Goal: Task Accomplishment & Management: Use online tool/utility

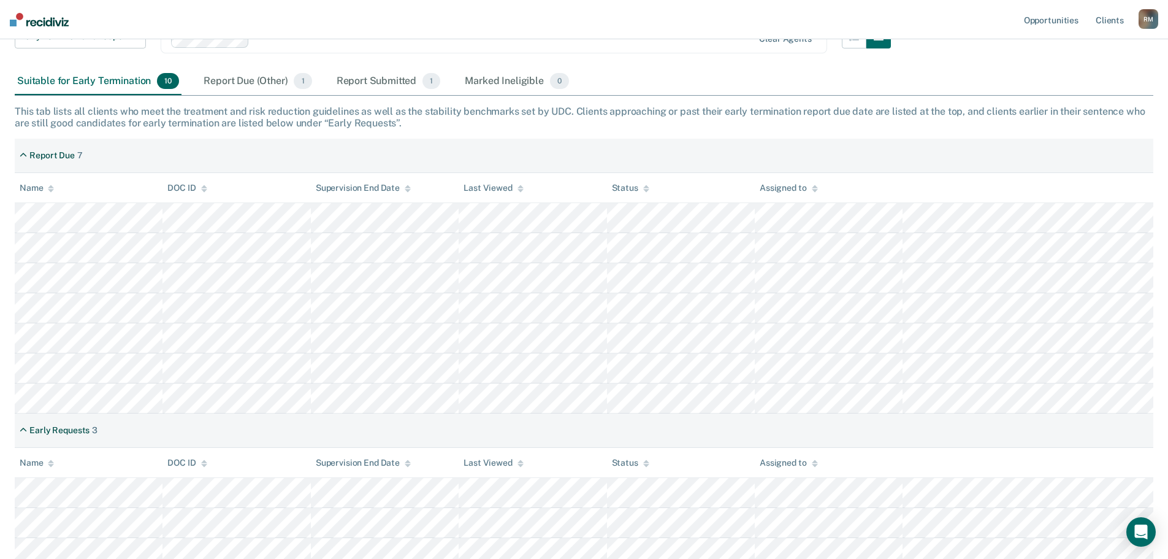
scroll to position [150, 0]
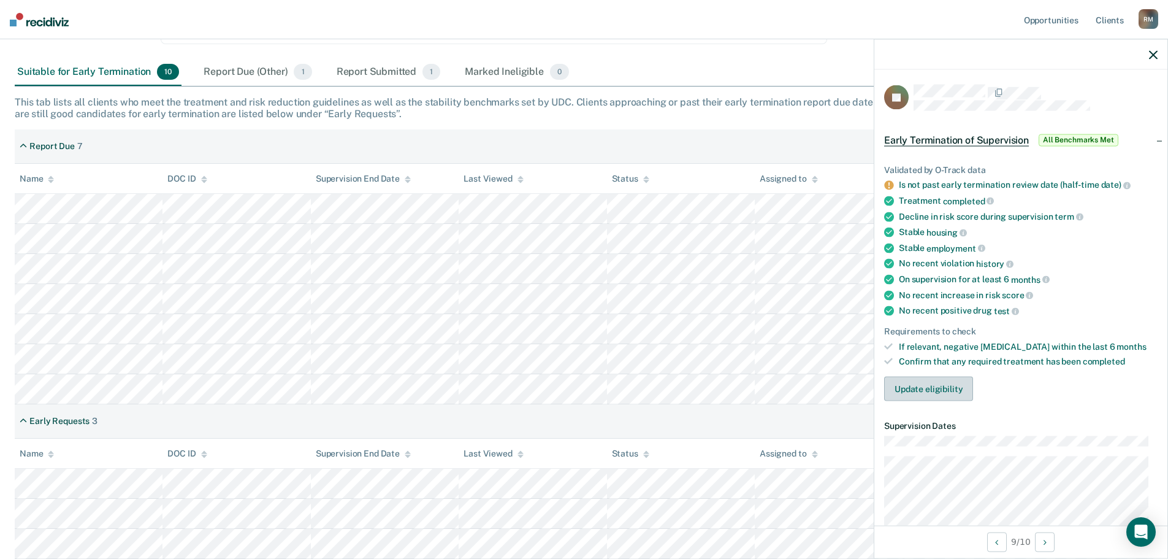
click at [935, 389] on button "Update eligibility" at bounding box center [928, 389] width 89 height 25
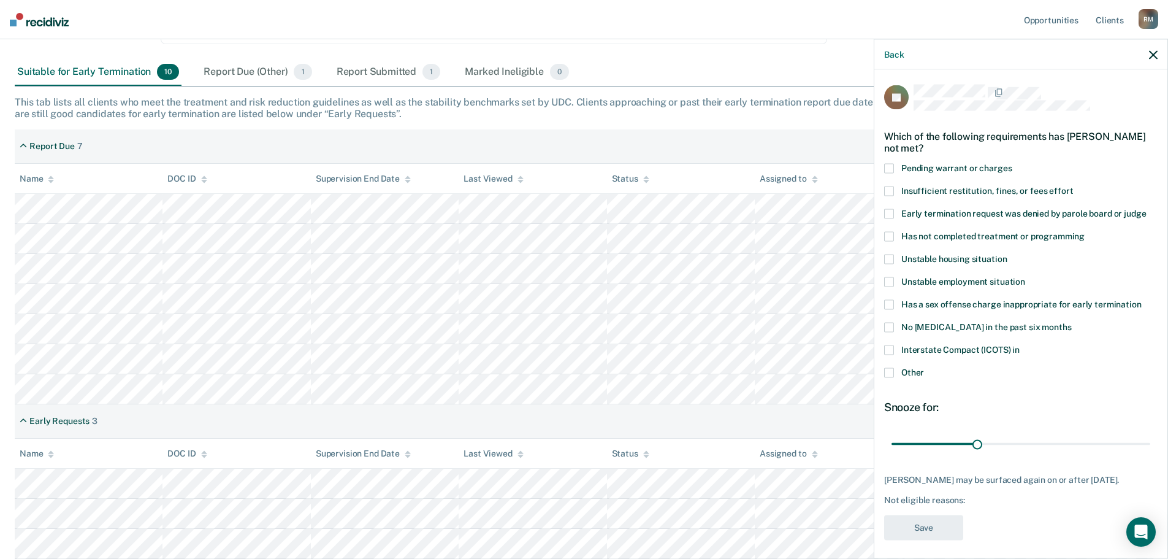
drag, startPoint x: 891, startPoint y: 372, endPoint x: 1103, endPoint y: 286, distance: 229.2
click at [891, 372] on span at bounding box center [889, 372] width 10 height 10
click at [924, 367] on input "Other" at bounding box center [924, 367] width 0 height 0
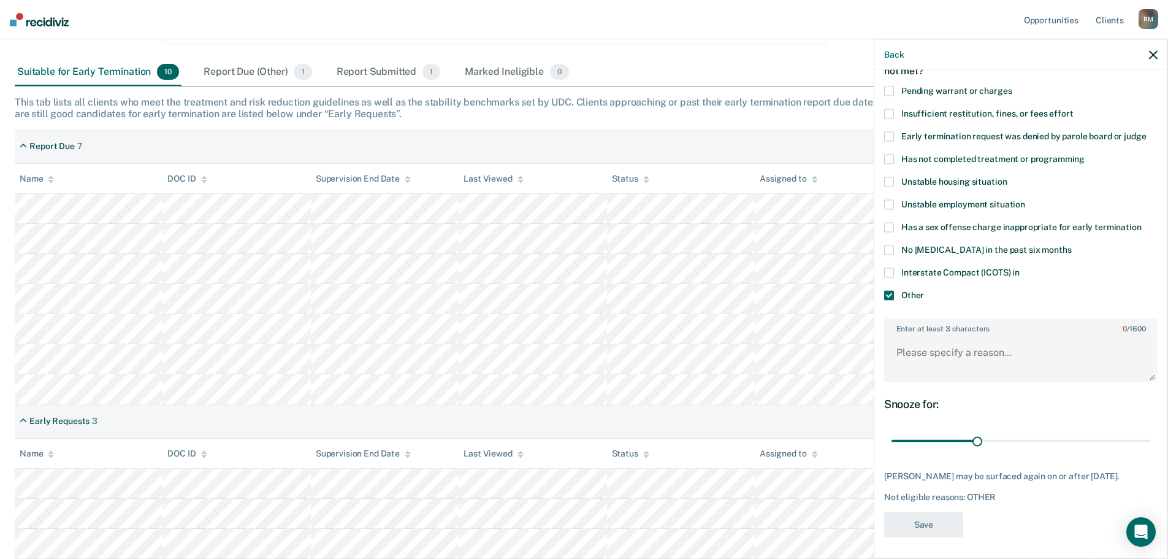
scroll to position [79, 0]
click at [1029, 361] on textarea "Enter at least 3 characters 0 / 1600" at bounding box center [1021, 356] width 271 height 45
type textarea "Time element not met"
drag, startPoint x: 924, startPoint y: 516, endPoint x: 940, endPoint y: 513, distance: 16.8
click at [924, 516] on button "Save" at bounding box center [923, 522] width 79 height 25
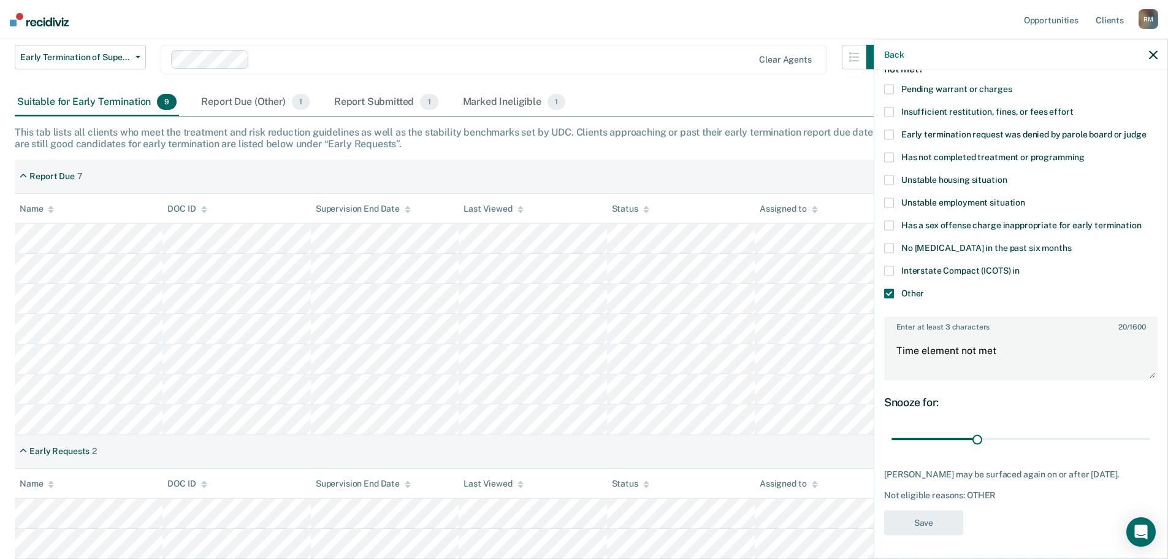
scroll to position [120, 0]
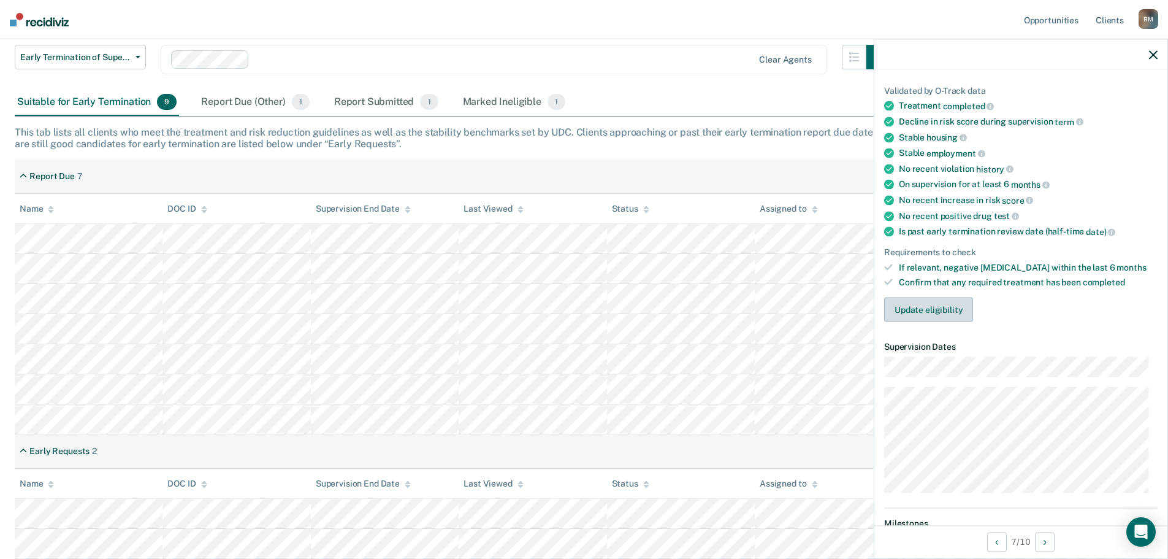
click at [931, 308] on button "Update eligibility" at bounding box center [928, 309] width 89 height 25
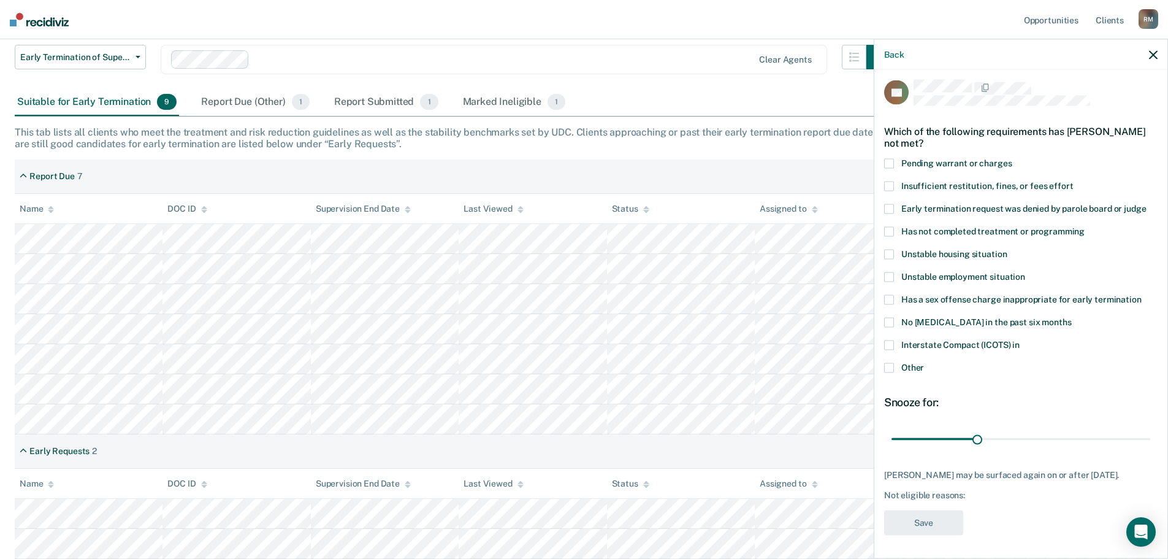
click at [888, 362] on span at bounding box center [889, 367] width 10 height 10
click at [924, 362] on input "Other" at bounding box center [924, 362] width 0 height 0
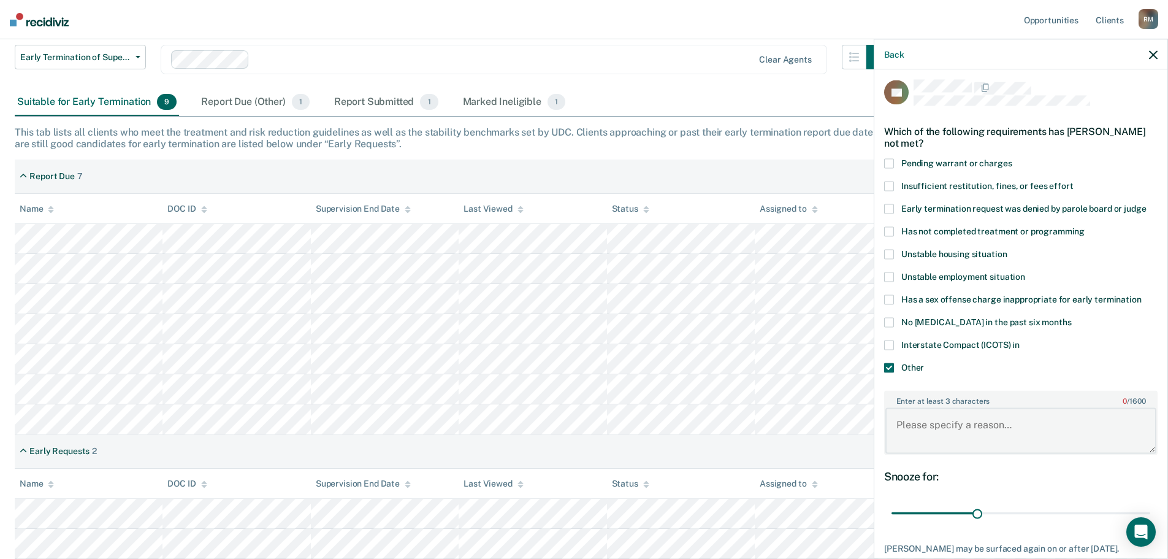
click at [909, 417] on textarea "Enter at least 3 characters 0 / 1600" at bounding box center [1021, 430] width 271 height 45
type textarea "P"
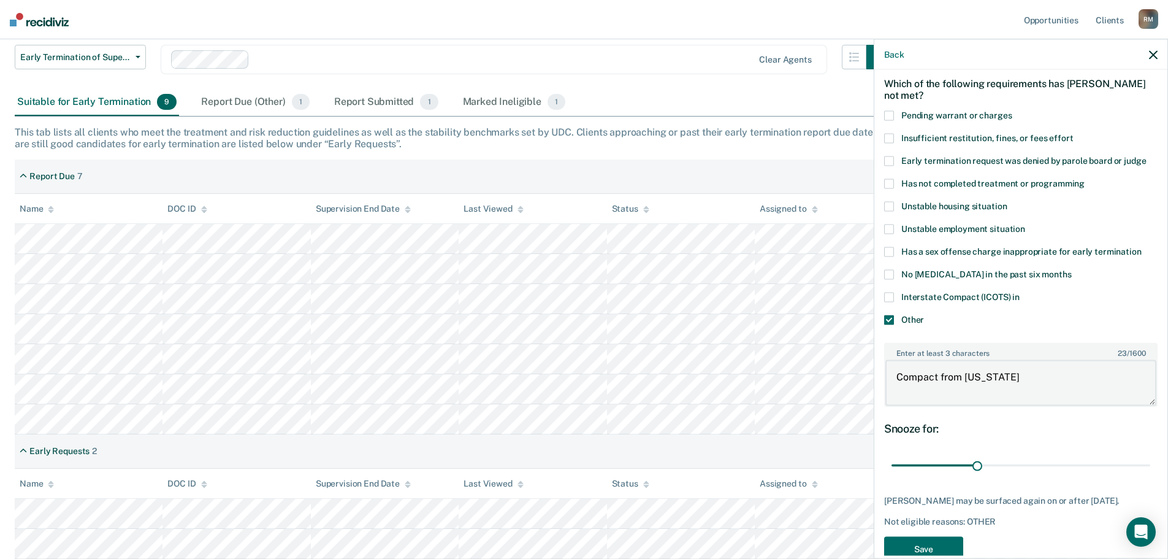
scroll to position [79, 0]
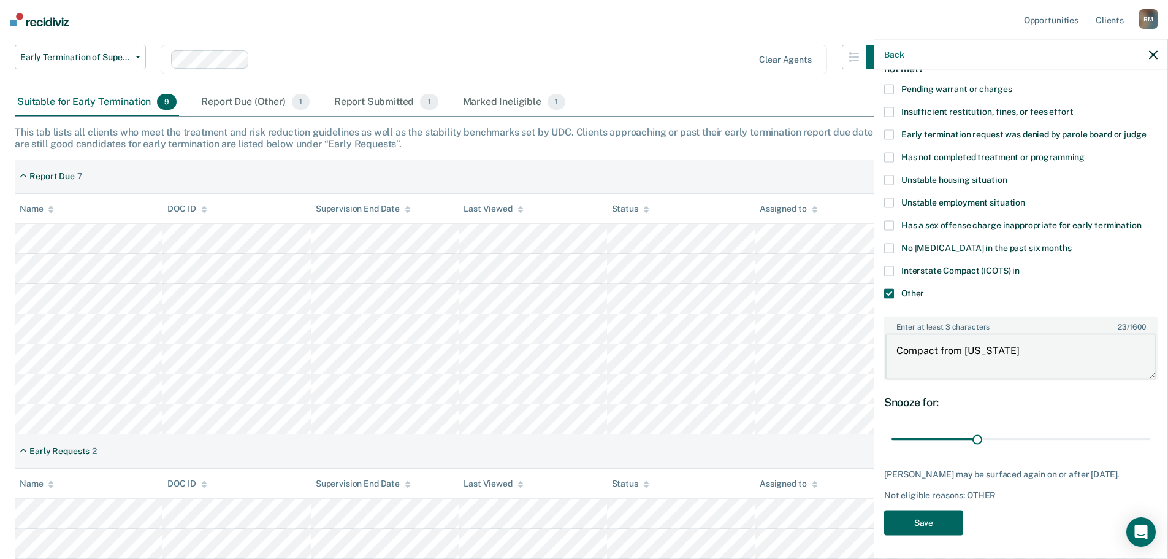
type textarea "Compact from [US_STATE]"
click at [935, 522] on button "Save" at bounding box center [923, 522] width 79 height 25
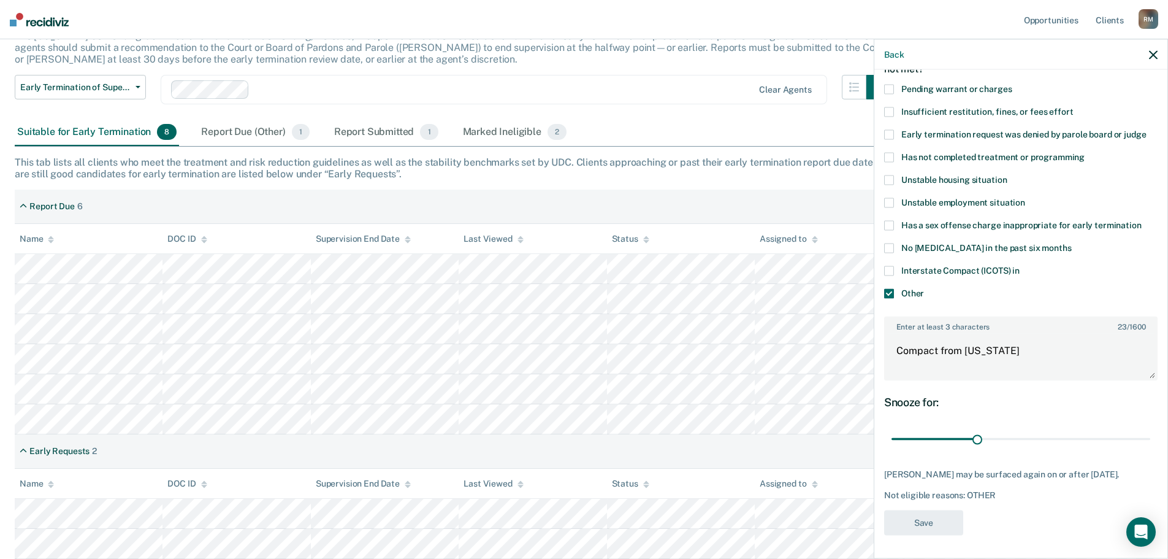
scroll to position [90, 0]
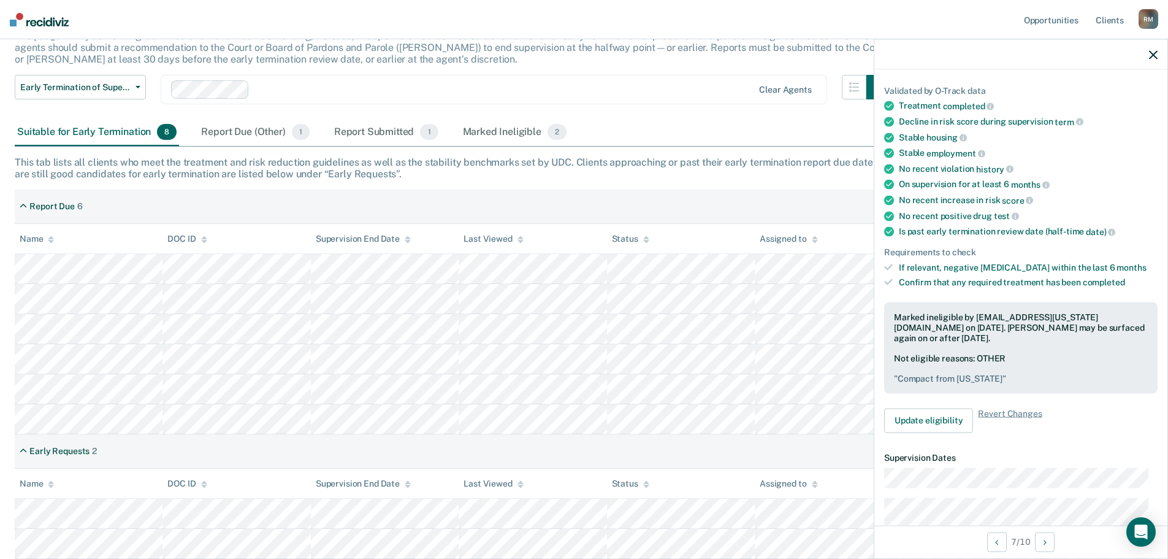
click at [1151, 58] on icon "button" at bounding box center [1153, 54] width 9 height 9
